Goal: Navigation & Orientation: Find specific page/section

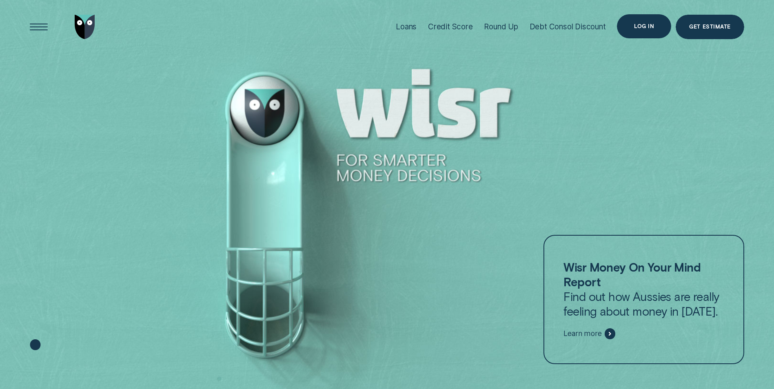
drag, startPoint x: 652, startPoint y: 26, endPoint x: 646, endPoint y: 31, distance: 7.3
click at [652, 26] on div "Log in" at bounding box center [644, 26] width 20 height 5
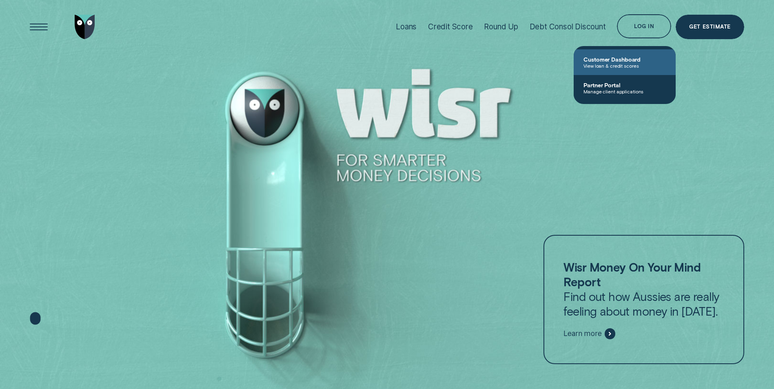
click at [607, 61] on span "Customer Dashboard" at bounding box center [625, 59] width 82 height 7
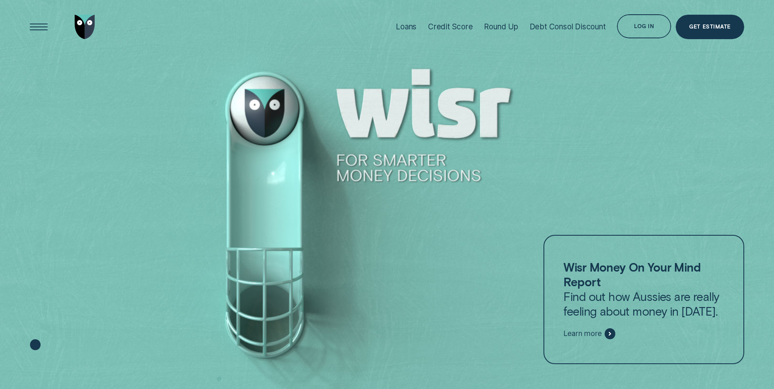
drag, startPoint x: 641, startPoint y: 191, endPoint x: 649, endPoint y: 138, distance: 53.8
click at [641, 191] on div at bounding box center [387, 195] width 774 height 390
click at [654, 28] on div "Log in" at bounding box center [644, 26] width 20 height 5
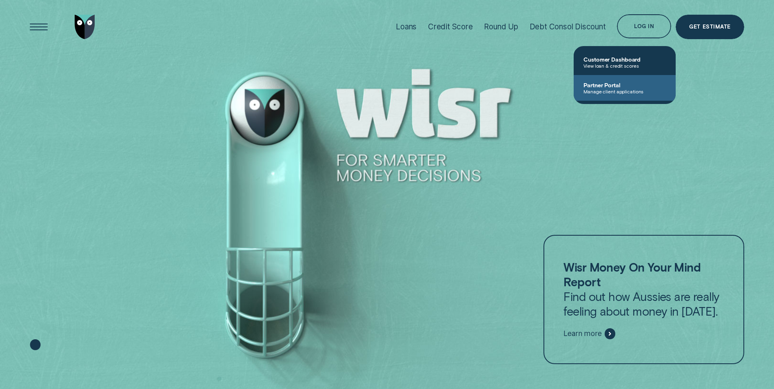
click at [598, 89] on span "Manage client applications" at bounding box center [625, 92] width 82 height 6
